Goal: Task Accomplishment & Management: Use online tool/utility

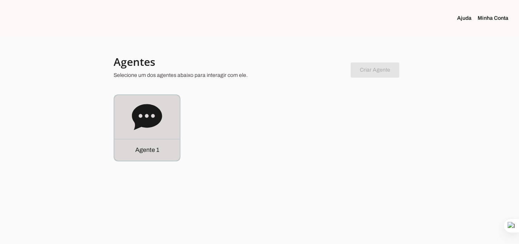
click at [150, 124] on icon at bounding box center [147, 117] width 30 height 26
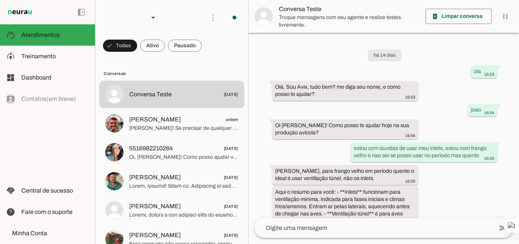
scroll to position [414, 0]
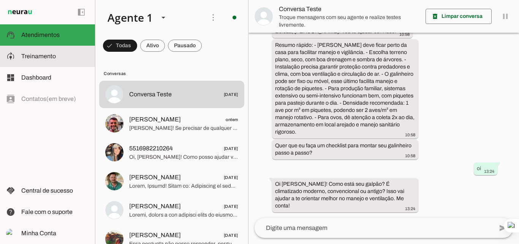
click at [52, 57] on span "Treinamento" at bounding box center [38, 56] width 35 height 6
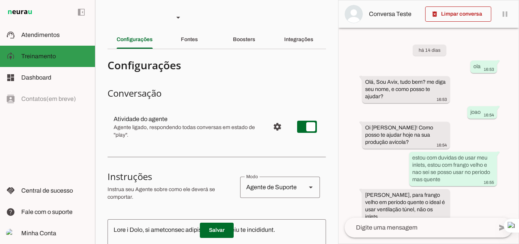
scroll to position [662, 0]
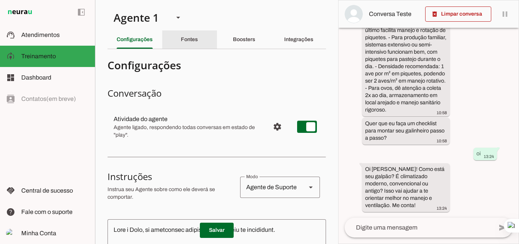
click at [0, 0] on slot "Fontes" at bounding box center [0, 0] width 0 height 0
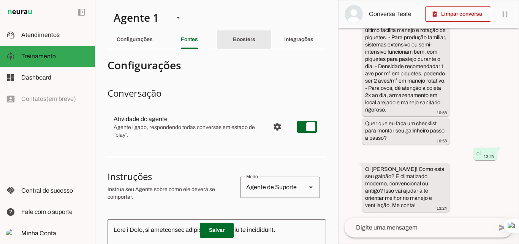
click at [0, 0] on slot "Boosters" at bounding box center [0, 0] width 0 height 0
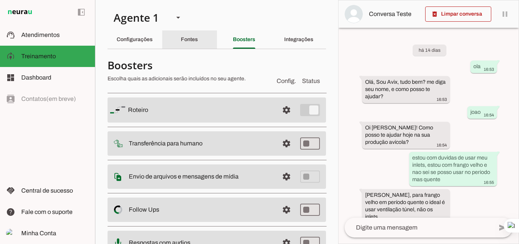
click at [187, 34] on div "Fontes" at bounding box center [189, 39] width 17 height 18
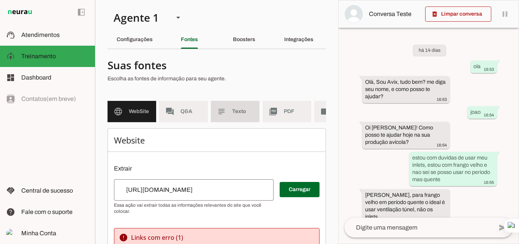
click at [240, 109] on span "Texto" at bounding box center [242, 112] width 21 height 8
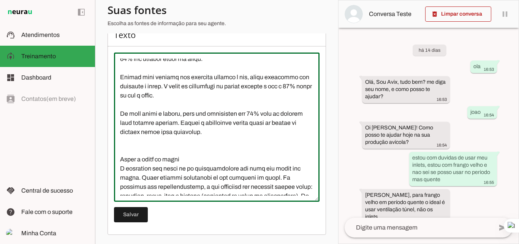
scroll to position [7341, 0]
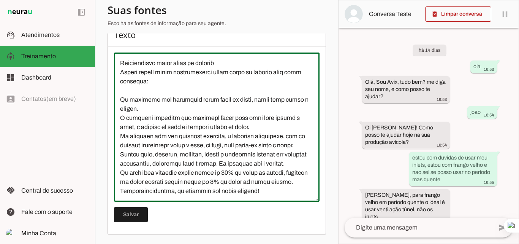
click at [301, 159] on textarea at bounding box center [217, 127] width 206 height 137
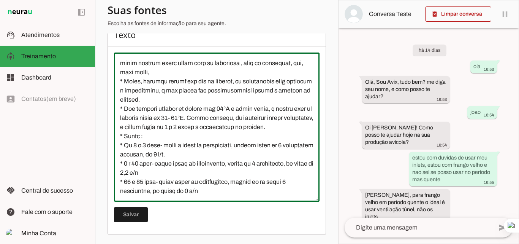
scroll to position [7503, 0]
type textarea "L Ipsumdo Sitametconse a elits do eiusmodt inci utlaboree doloremagna al enimad…"
type md-outlined-text-field "L Ipsumdo Sitametconse a elits do eiusmodt inci utlaboree doloremagna al enimad…"
click at [133, 215] on span at bounding box center [131, 214] width 34 height 18
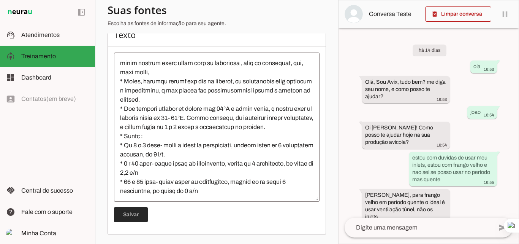
click at [131, 212] on span at bounding box center [131, 214] width 34 height 18
click at [131, 221] on span at bounding box center [131, 214] width 34 height 18
click at [132, 212] on span at bounding box center [131, 214] width 34 height 18
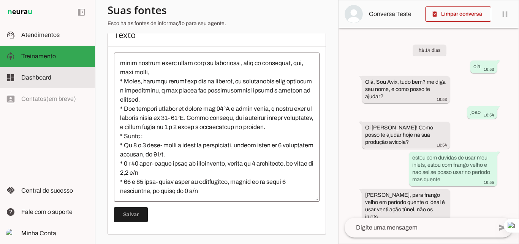
click at [43, 78] on span "Dashboard" at bounding box center [36, 77] width 30 height 6
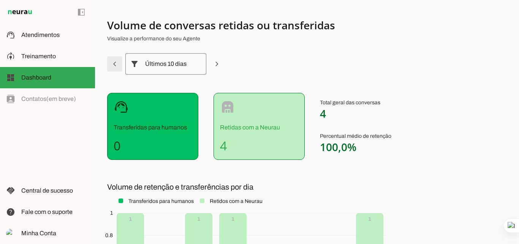
click at [113, 63] on span at bounding box center [115, 64] width 18 height 18
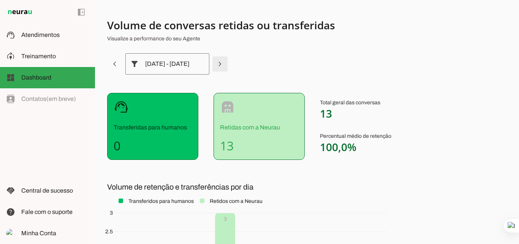
click at [124, 60] on span at bounding box center [115, 64] width 18 height 18
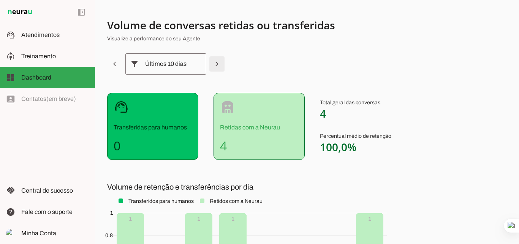
click at [124, 60] on span at bounding box center [115, 64] width 18 height 18
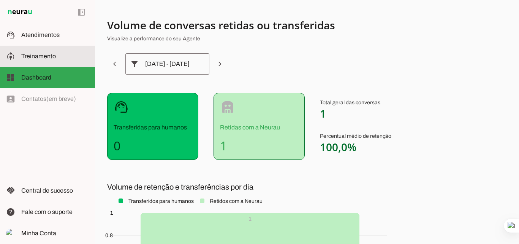
click at [42, 58] on span "Treinamento" at bounding box center [38, 56] width 35 height 6
